Goal: Task Accomplishment & Management: Complete application form

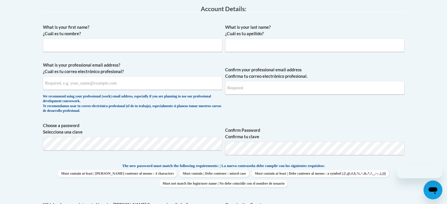
scroll to position [156, 0]
click at [98, 44] on input "What is your first name? ¿Cuál es tu nombre?" at bounding box center [132, 45] width 179 height 14
type input "[PERSON_NAME]"
click at [236, 45] on input "What is your last name? ¿Cuál es tu apellido?" at bounding box center [314, 45] width 179 height 14
type input "[PERSON_NAME]"
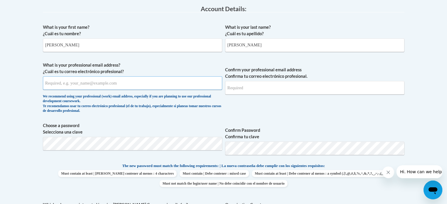
click at [155, 83] on input "What is your professional email address? ¿Cuál es tu correo electrónico profesi…" at bounding box center [132, 83] width 179 height 14
type input "[EMAIL_ADDRESS][DOMAIN_NAME]"
click at [251, 92] on input "Confirm your professional email address Confirma tu correo electrónico profesio…" at bounding box center [314, 88] width 179 height 14
type input "[EMAIL_ADDRESS][DOMAIN_NAME]"
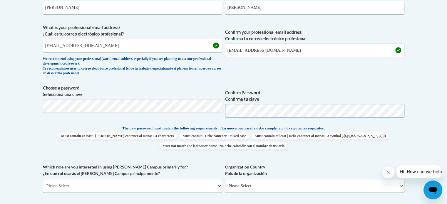
scroll to position [195, 0]
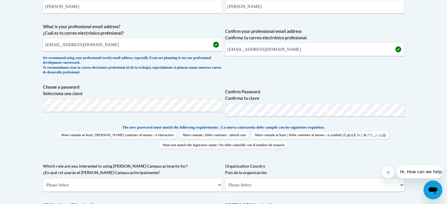
click at [305, 81] on div "What is your first name? ¿Cuál es tu nombre? [PERSON_NAME] What is your last na…" at bounding box center [223, 117] width 361 height 268
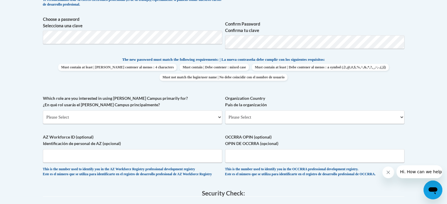
scroll to position [263, 0]
click at [165, 115] on select "Please Select College/University | Colegio/Universidad Community/Nonprofit Part…" at bounding box center [132, 117] width 179 height 14
select select "fbf2d438-af2f-41f8-98f1-81c410e29de3"
click at [43, 110] on select "Please Select College/University | Colegio/Universidad Community/Nonprofit Part…" at bounding box center [132, 117] width 179 height 14
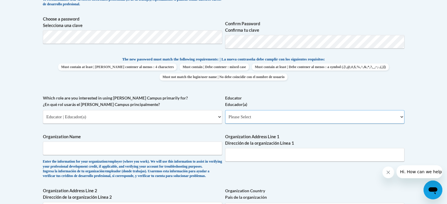
click at [255, 120] on select "Please Select Early Learning/Daycare Teacher/Family Home Care Provider | Maestr…" at bounding box center [314, 117] width 179 height 14
select select "6732b29e-f5f4-40e4-a595-7dafd2b8fb29"
click at [225, 110] on select "Please Select Early Learning/Daycare Teacher/Family Home Care Provider | Maestr…" at bounding box center [314, 117] width 179 height 14
click at [200, 151] on input "Organization Name" at bounding box center [132, 149] width 179 height 14
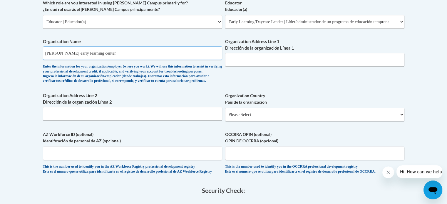
scroll to position [358, 0]
type input "[PERSON_NAME] early learning center"
click at [253, 56] on input "Organization Address Line 1 Dirección de la organización Línea 1" at bounding box center [314, 60] width 179 height 14
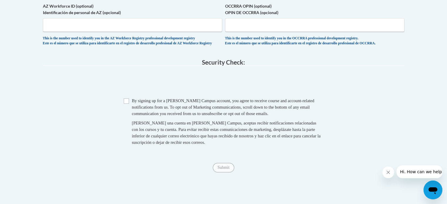
scroll to position [487, 0]
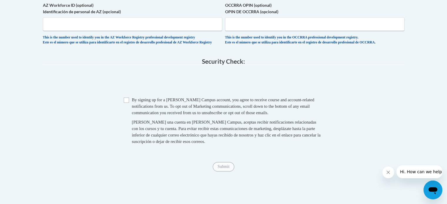
click at [177, 94] on span at bounding box center [223, 82] width 361 height 23
click at [125, 103] on input "Checkbox" at bounding box center [126, 99] width 5 height 5
checkbox input "true"
click at [233, 171] on input "Submit" at bounding box center [223, 166] width 21 height 9
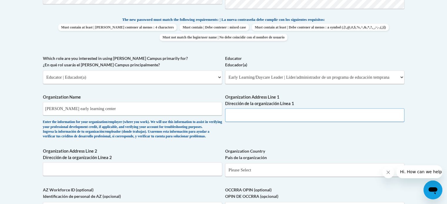
scroll to position [297, 0]
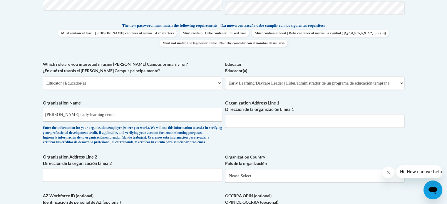
click at [247, 113] on span "Organization Address Line 1 Dirección de la organización Línea 1" at bounding box center [314, 114] width 179 height 28
click at [242, 124] on input "Organization Address Line 1 Dirección de la organización Línea 1" at bounding box center [314, 121] width 179 height 14
click at [242, 126] on input "Organization Address Line 1 Dirección de la organización Línea 1" at bounding box center [314, 121] width 179 height 14
paste input "Marietta, GA 30064"
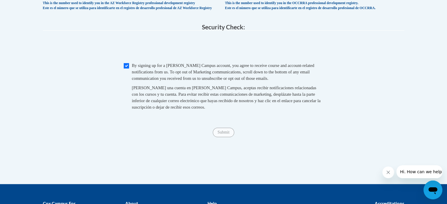
scroll to position [521, 0]
type input "Marietta, GA 30064"
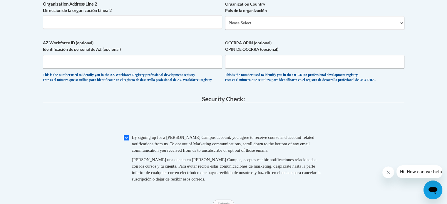
scroll to position [450, 0]
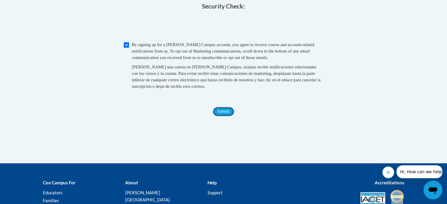
click at [218, 116] on input "Submit" at bounding box center [223, 111] width 21 height 9
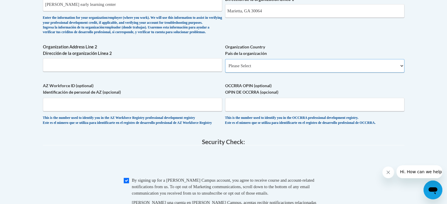
scroll to position [406, 0]
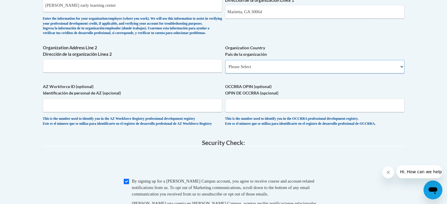
click at [247, 73] on select "Please Select [GEOGRAPHIC_DATA] | [GEOGRAPHIC_DATA] Outside of [GEOGRAPHIC_DATA…" at bounding box center [314, 67] width 179 height 14
select select "ad49bcad-a171-4b2e-b99c-48b446064914"
click at [225, 69] on select "Please Select [GEOGRAPHIC_DATA] | [GEOGRAPHIC_DATA] Outside of [GEOGRAPHIC_DATA…" at bounding box center [314, 67] width 179 height 14
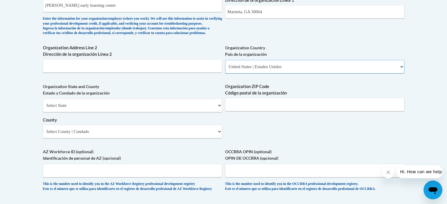
select select
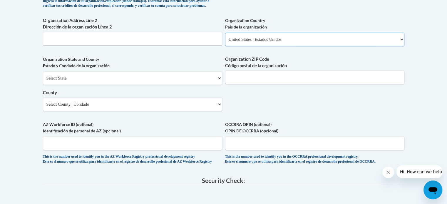
scroll to position [435, 0]
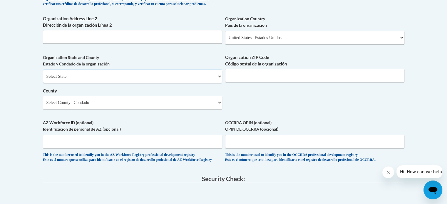
click at [211, 80] on select "Select State [US_STATE] [US_STATE] [US_STATE] [US_STATE] [US_STATE] [US_STATE] …" at bounding box center [132, 77] width 179 height 14
select select "[US_STATE]"
click at [43, 79] on select "Select State [US_STATE] [US_STATE] [US_STATE] [US_STATE] [US_STATE] [US_STATE] …" at bounding box center [132, 77] width 179 height 14
click at [95, 109] on select "County" at bounding box center [132, 103] width 179 height 14
click at [43, 105] on select "Select County Appling [PERSON_NAME] [PERSON_NAME] [PERSON_NAME] [PERSON_NAME] B…" at bounding box center [132, 103] width 179 height 14
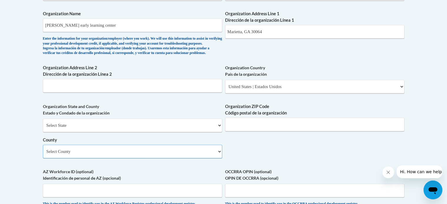
scroll to position [387, 0]
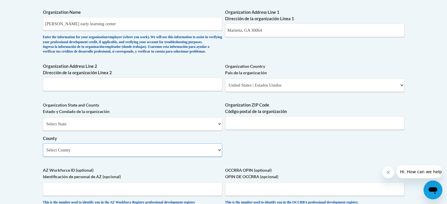
click at [177, 157] on select "Select County Appling [PERSON_NAME] [PERSON_NAME] [PERSON_NAME] [PERSON_NAME] B…" at bounding box center [132, 150] width 179 height 14
click at [0, 64] on body "This site uses cookies to help improve your learning experience. By continuing …" at bounding box center [223, 50] width 447 height 875
